Goal: Communication & Community: Answer question/provide support

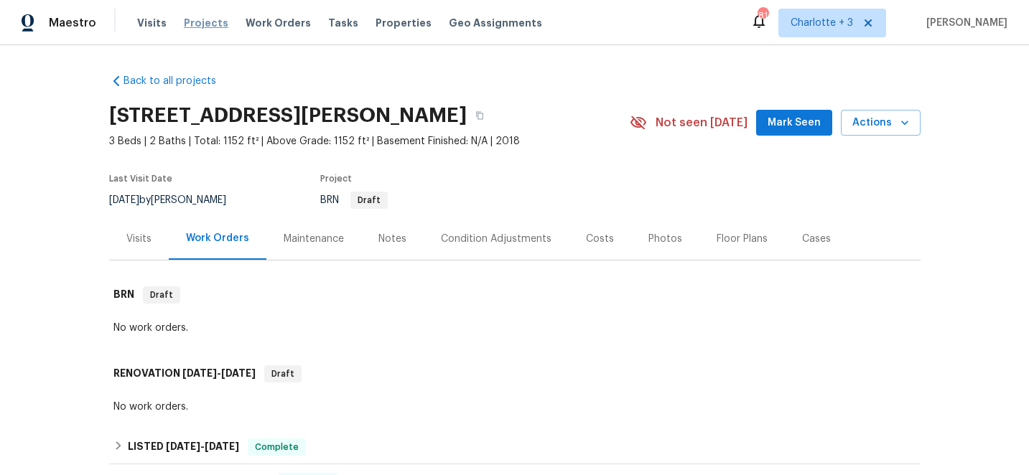
click at [197, 22] on span "Projects" at bounding box center [206, 23] width 45 height 14
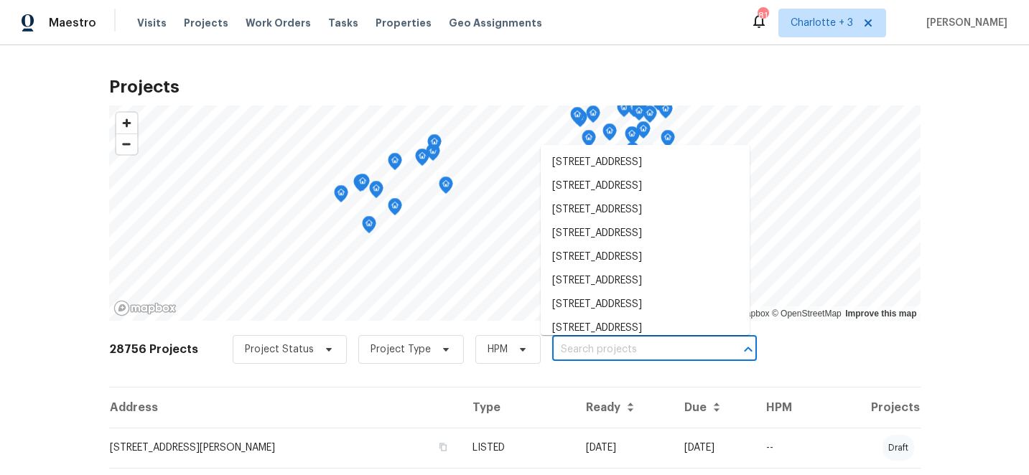
click at [602, 349] on input "text" at bounding box center [634, 350] width 164 height 22
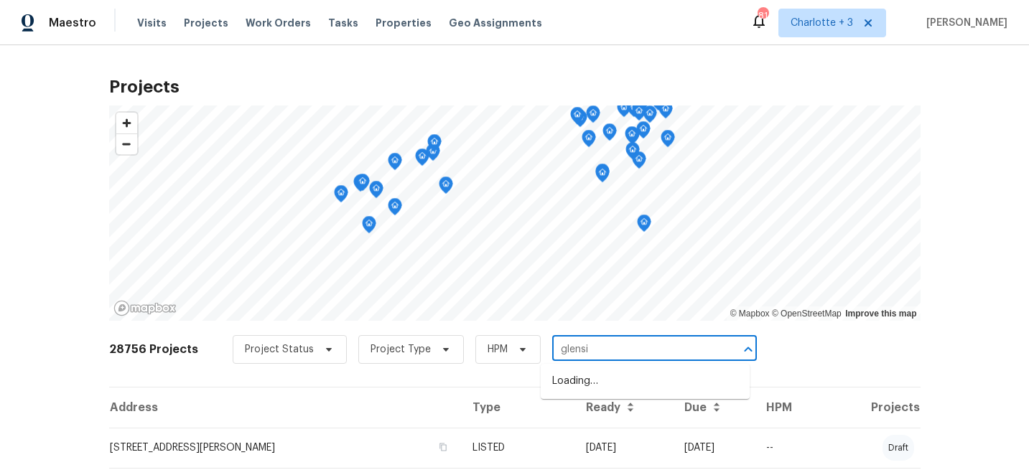
type input "glensid"
click at [627, 417] on li "[STREET_ADDRESS]" at bounding box center [645, 405] width 209 height 24
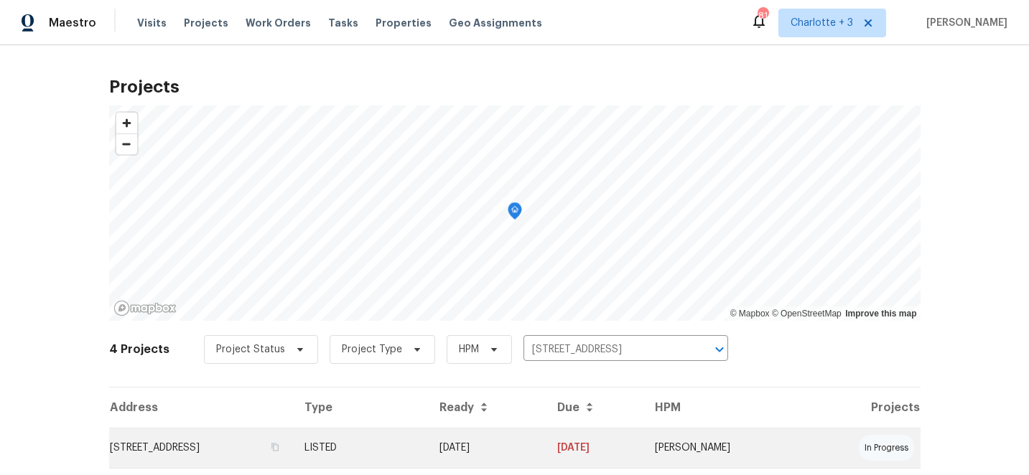
click at [429, 446] on td "LISTED" at bounding box center [361, 448] width 136 height 40
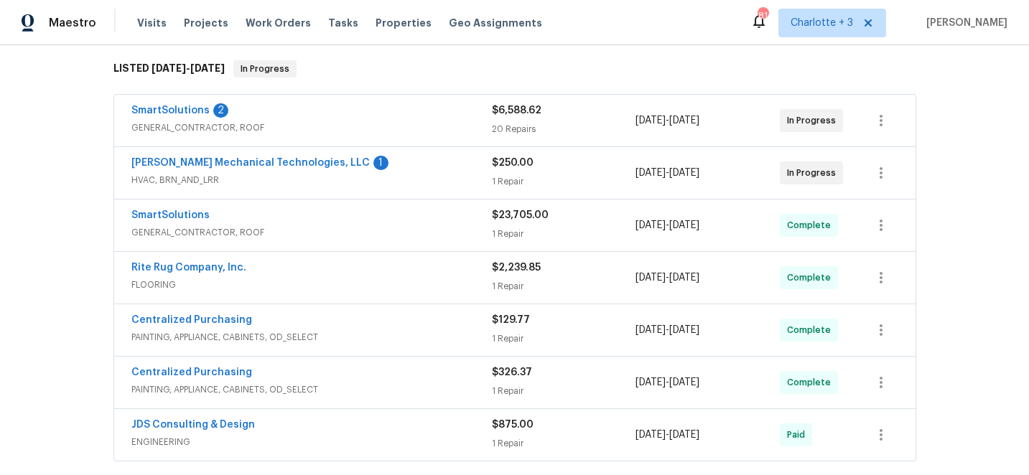
scroll to position [244, 0]
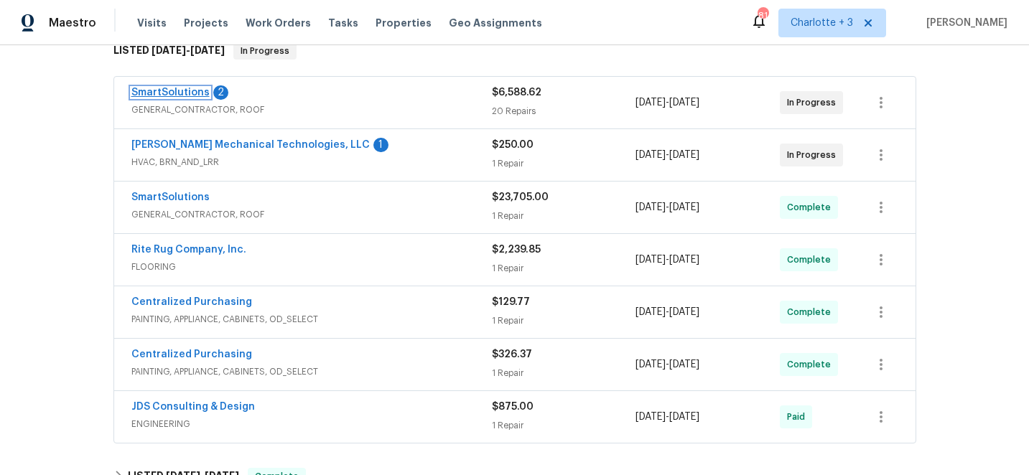
click at [151, 91] on link "SmartSolutions" at bounding box center [170, 93] width 78 height 10
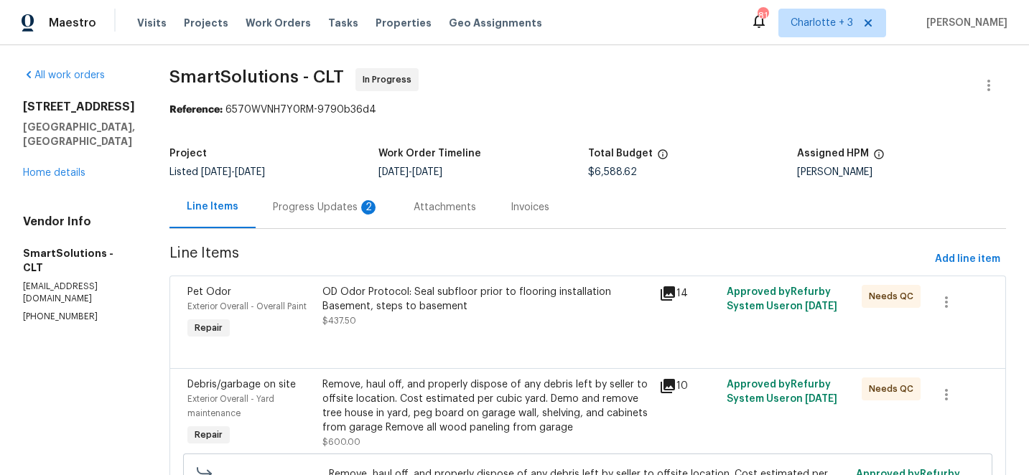
click at [325, 212] on div "Progress Updates 2" at bounding box center [326, 207] width 106 height 14
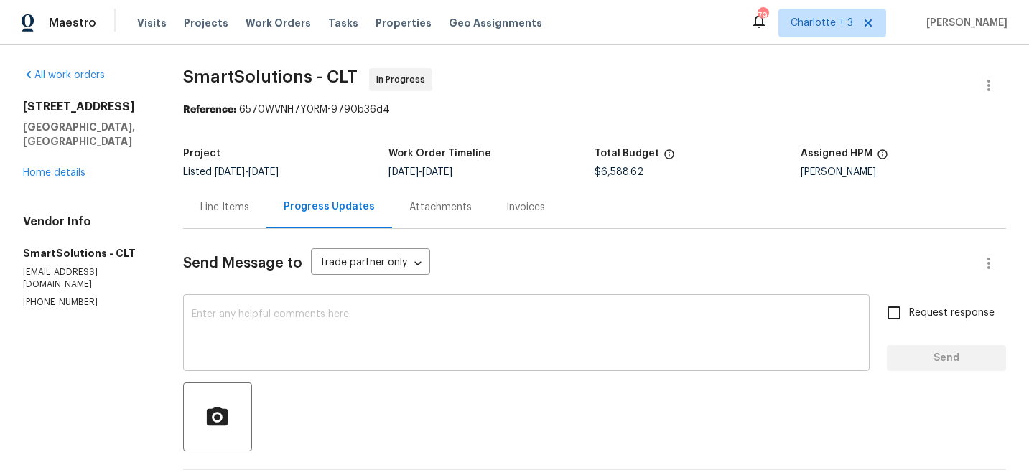
click at [255, 311] on textarea at bounding box center [526, 334] width 669 height 50
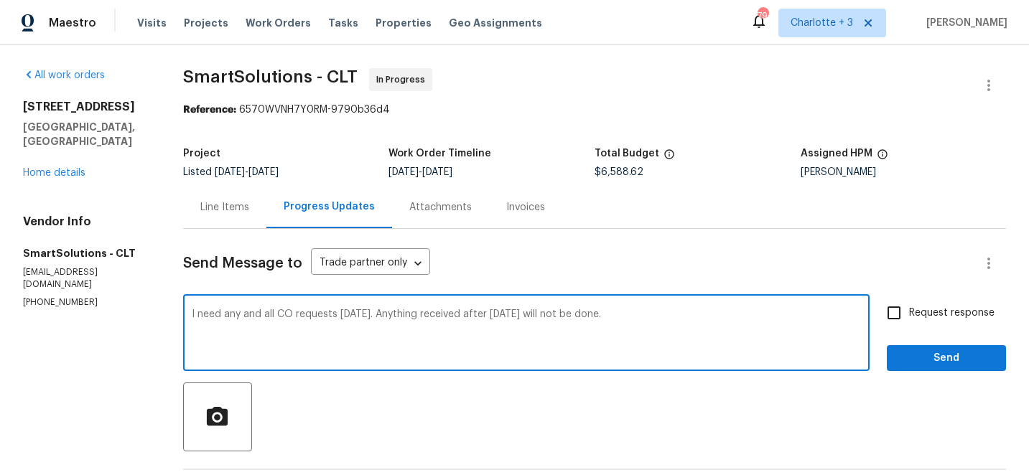
type textarea "I need any and all CO requests [DATE]. Anything received after [DATE] will not …"
click at [897, 317] on input "Request response" at bounding box center [894, 313] width 30 height 30
checkbox input "true"
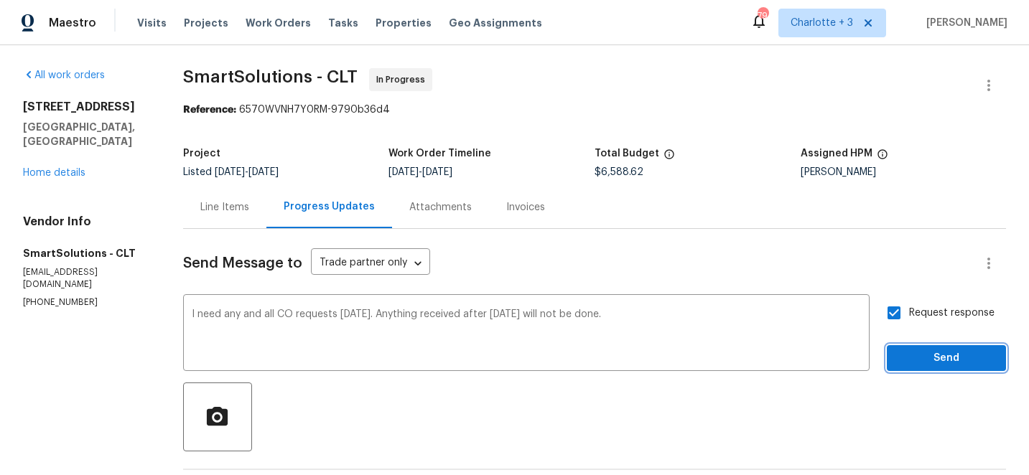
click at [963, 361] on span "Send" at bounding box center [946, 359] width 96 height 18
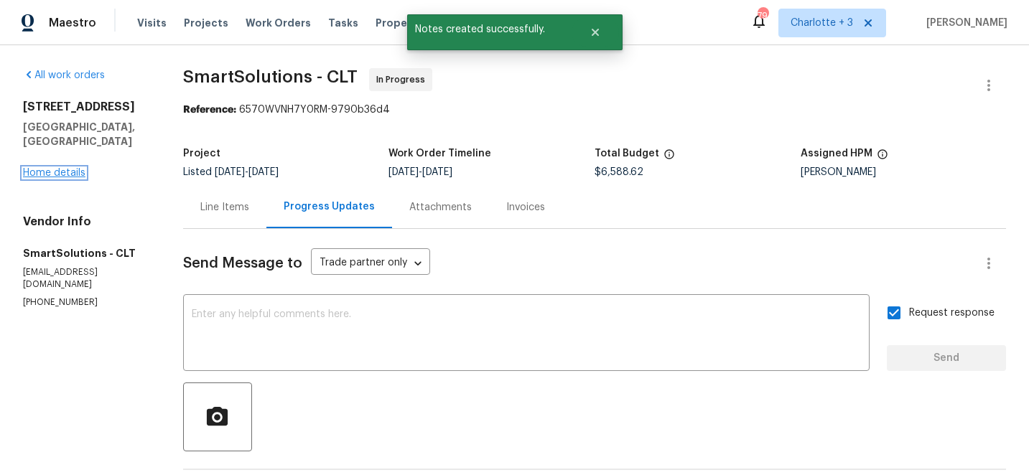
click at [62, 168] on link "Home details" at bounding box center [54, 173] width 62 height 10
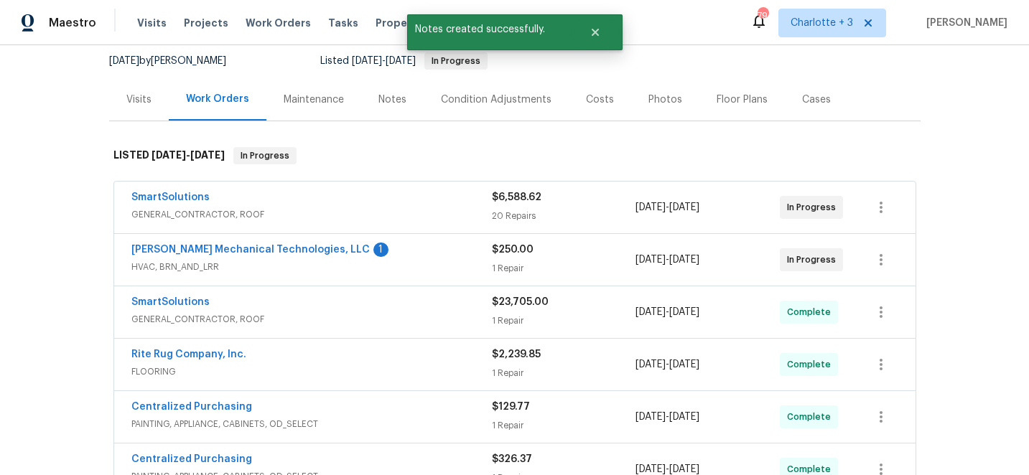
scroll to position [154, 0]
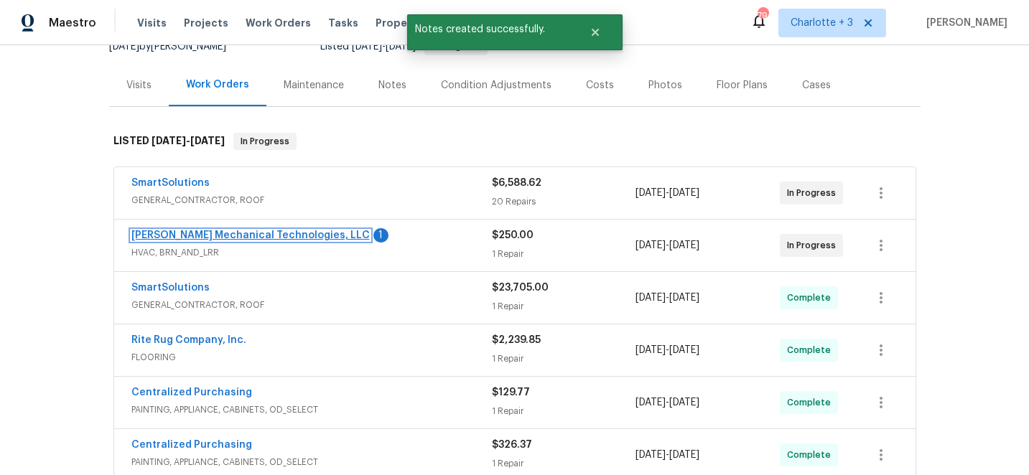
click at [153, 234] on link "[PERSON_NAME] Mechanical Technologies, LLC" at bounding box center [250, 235] width 238 height 10
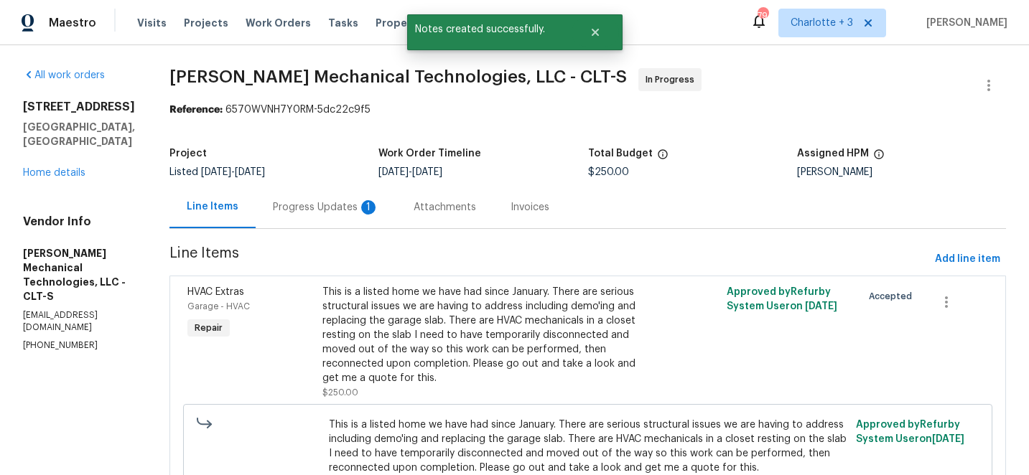
scroll to position [108, 0]
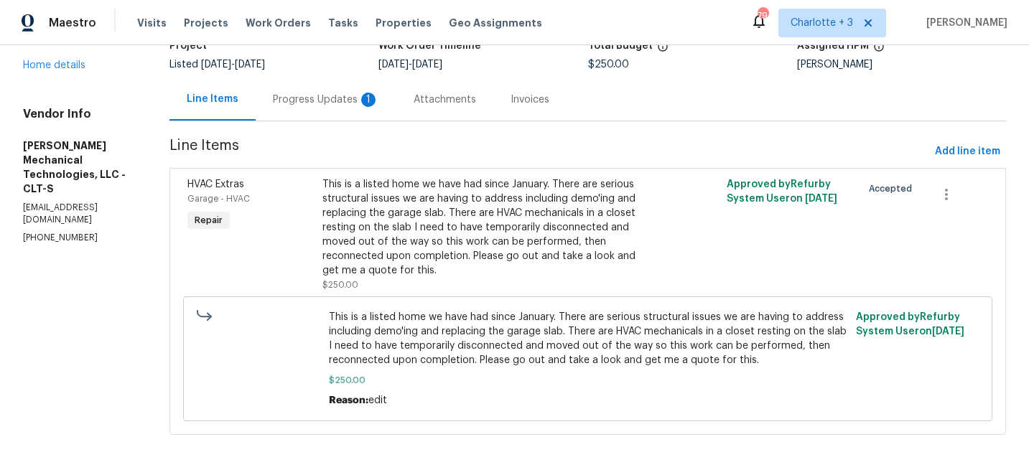
click at [334, 93] on div "Progress Updates 1" at bounding box center [326, 100] width 106 height 14
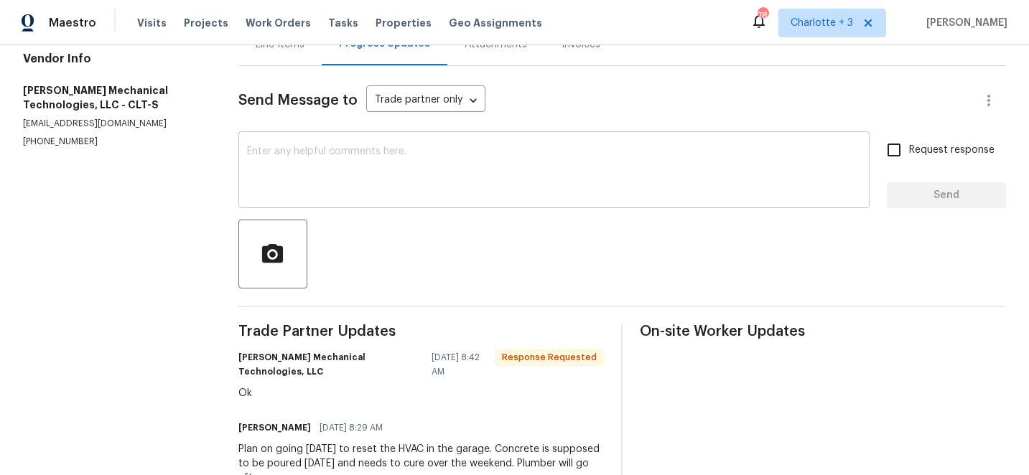
scroll to position [144, 0]
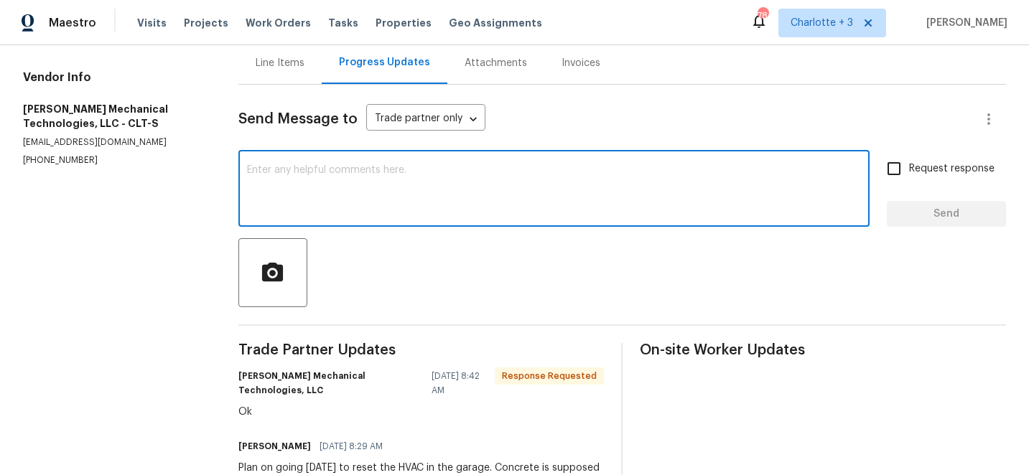
click at [273, 166] on textarea at bounding box center [554, 190] width 614 height 50
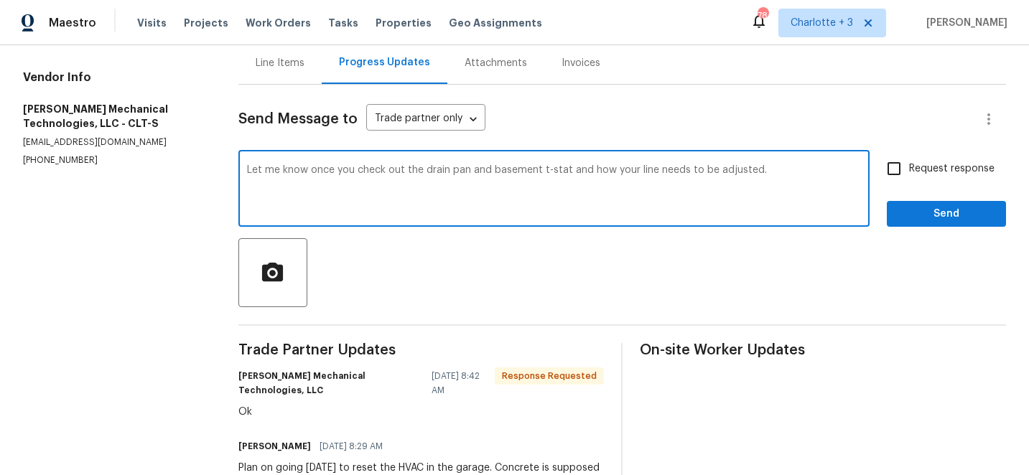
type textarea "Let me know once you check out the drain pan and basement t-stat and how your l…"
click at [896, 173] on input "Request response" at bounding box center [894, 169] width 30 height 30
checkbox input "true"
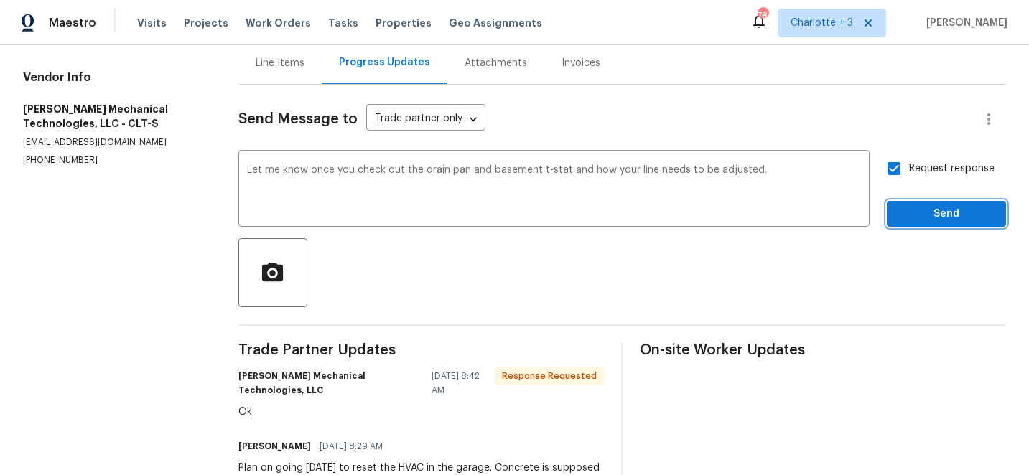
click at [927, 211] on span "Send" at bounding box center [946, 214] width 96 height 18
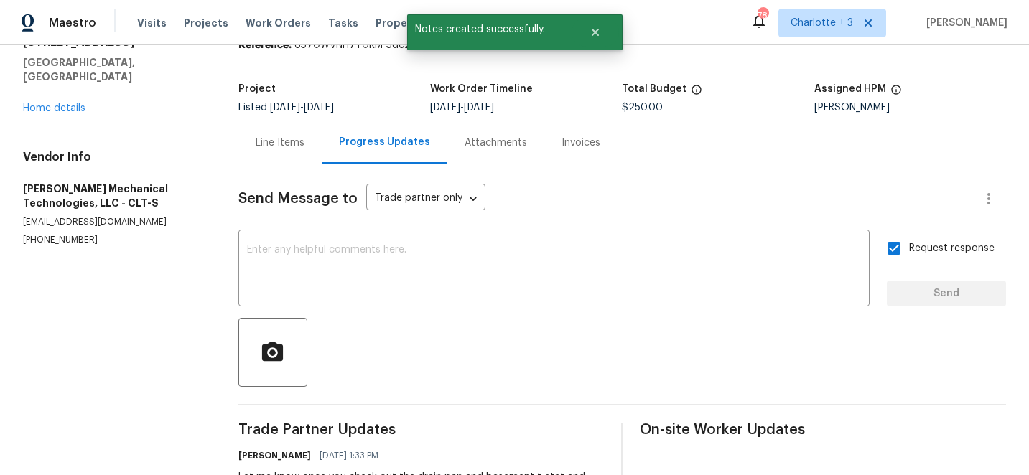
scroll to position [0, 0]
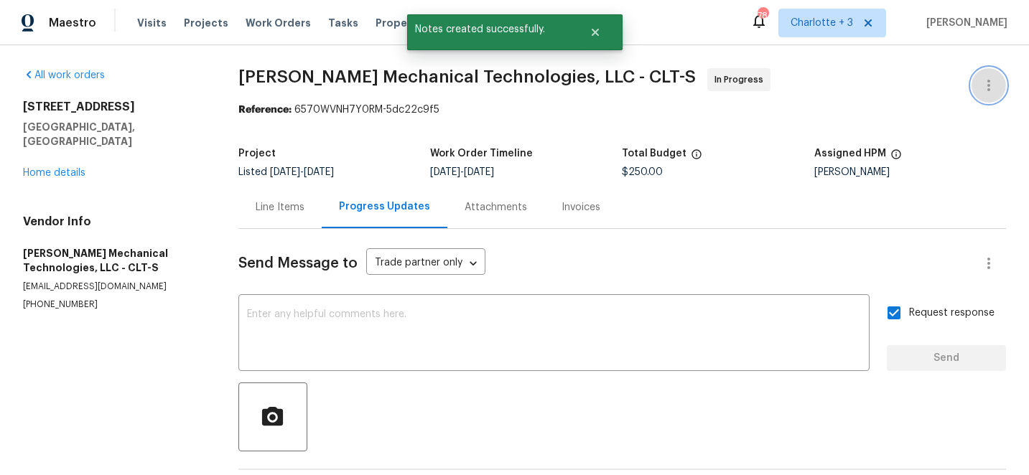
click at [988, 85] on icon "button" at bounding box center [988, 85] width 3 height 11
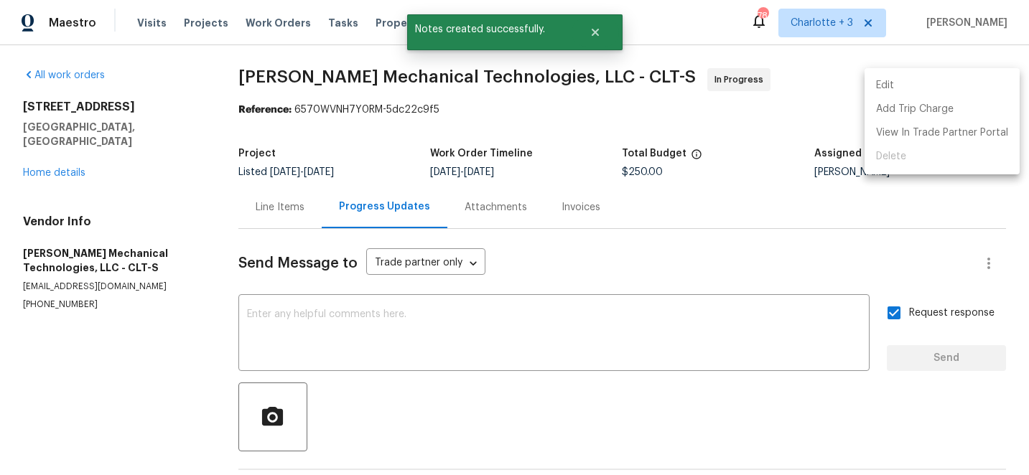
click at [891, 85] on li "Edit" at bounding box center [941, 86] width 155 height 24
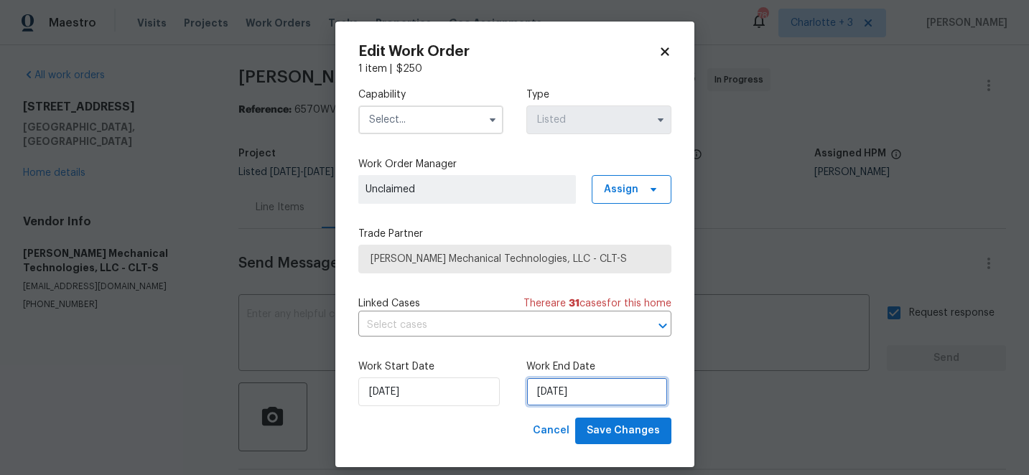
click at [607, 387] on input "[DATE]" at bounding box center [596, 392] width 141 height 29
select select "7"
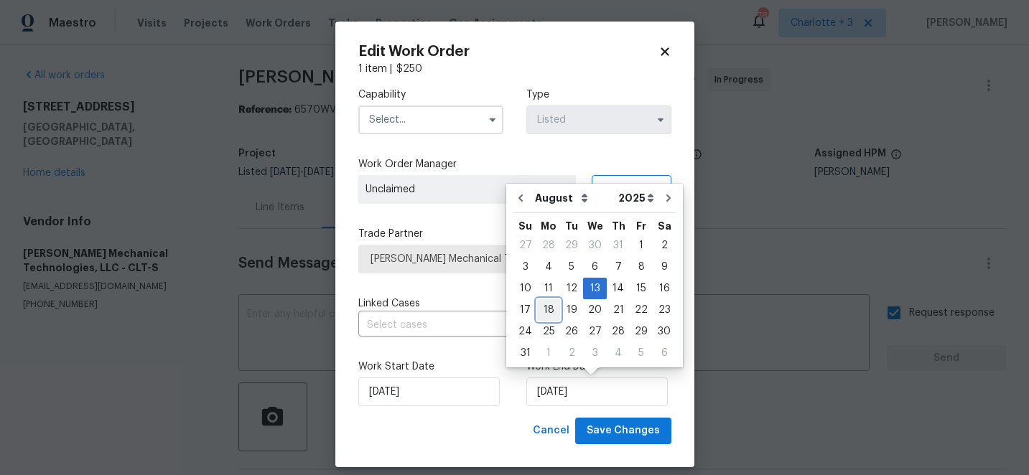
click at [550, 311] on div "18" at bounding box center [548, 310] width 23 height 20
type input "[DATE]"
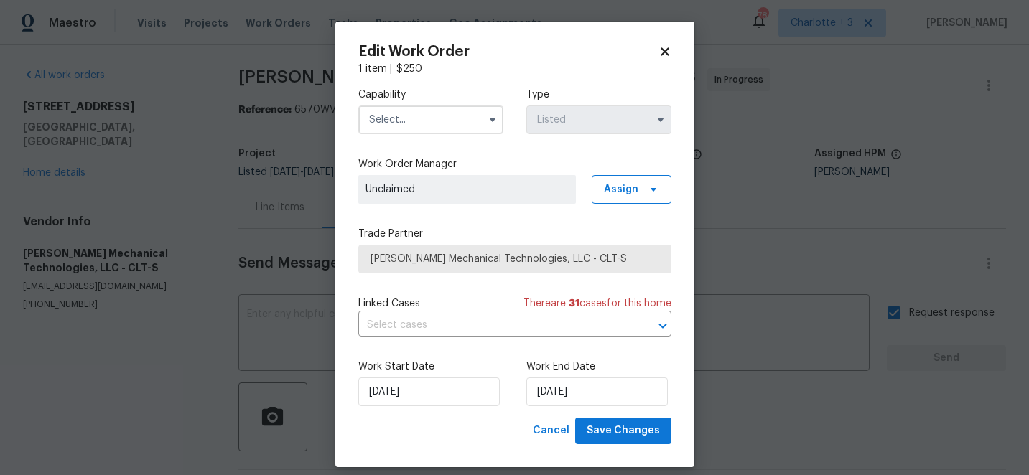
click at [436, 125] on input "text" at bounding box center [430, 120] width 145 height 29
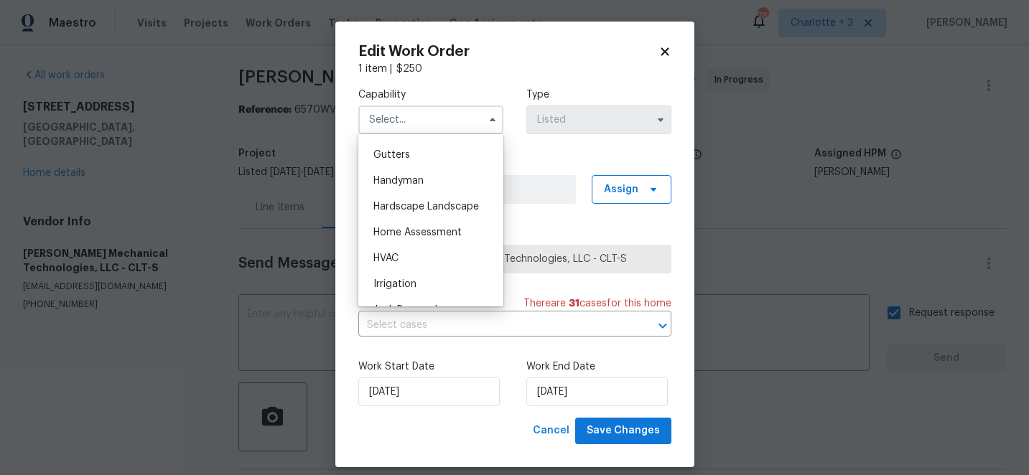
scroll to position [766, 0]
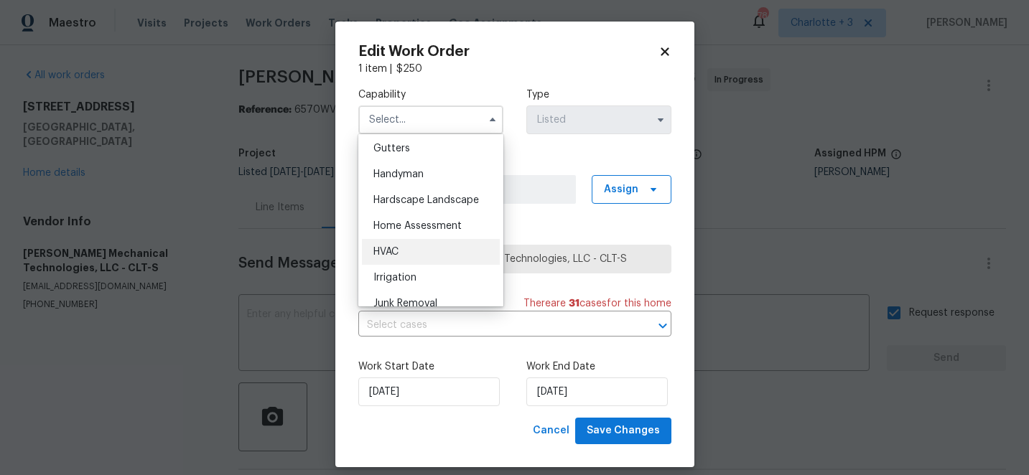
click at [391, 255] on span "HVAC" at bounding box center [385, 252] width 25 height 10
type input "HVAC"
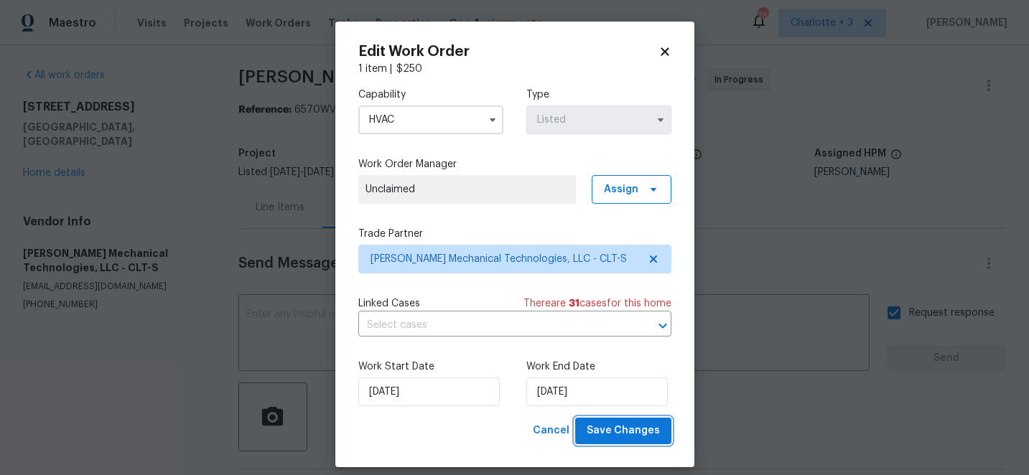
click at [636, 437] on span "Save Changes" at bounding box center [622, 431] width 73 height 18
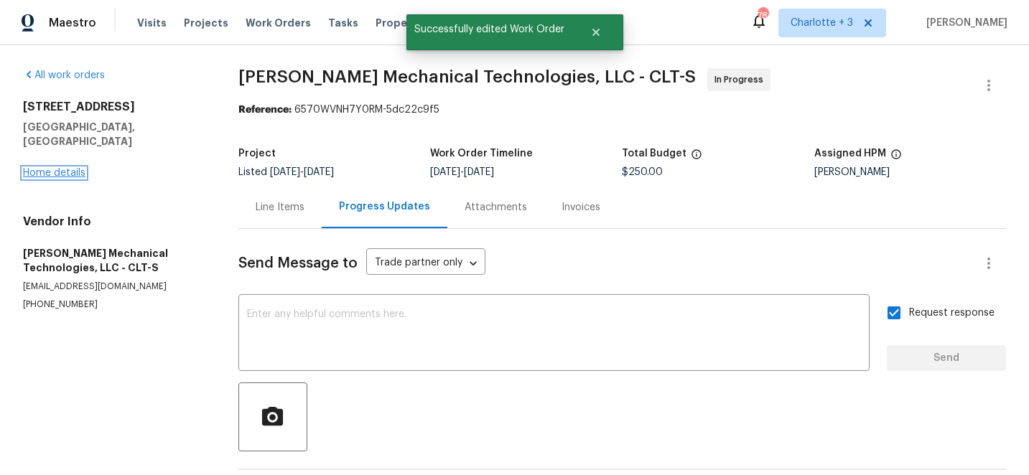
click at [46, 168] on link "Home details" at bounding box center [54, 173] width 62 height 10
